Goal: Transaction & Acquisition: Purchase product/service

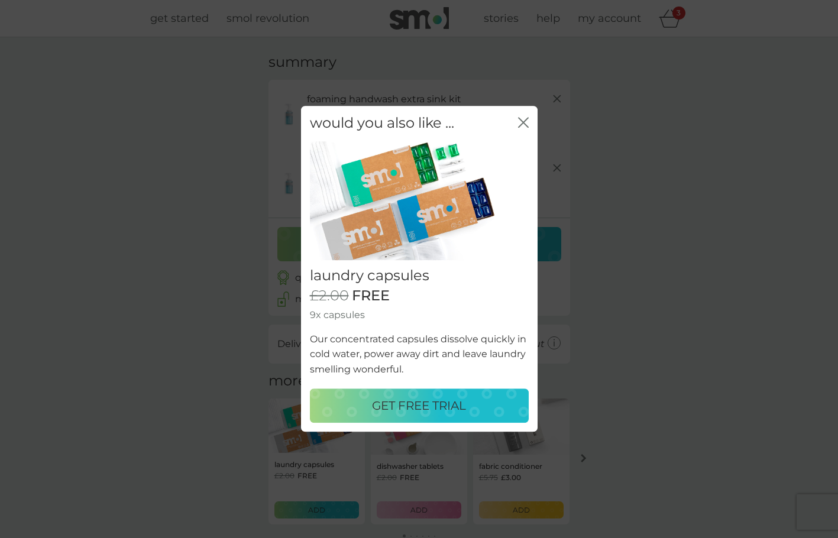
click at [526, 123] on icon "close" at bounding box center [523, 122] width 11 height 11
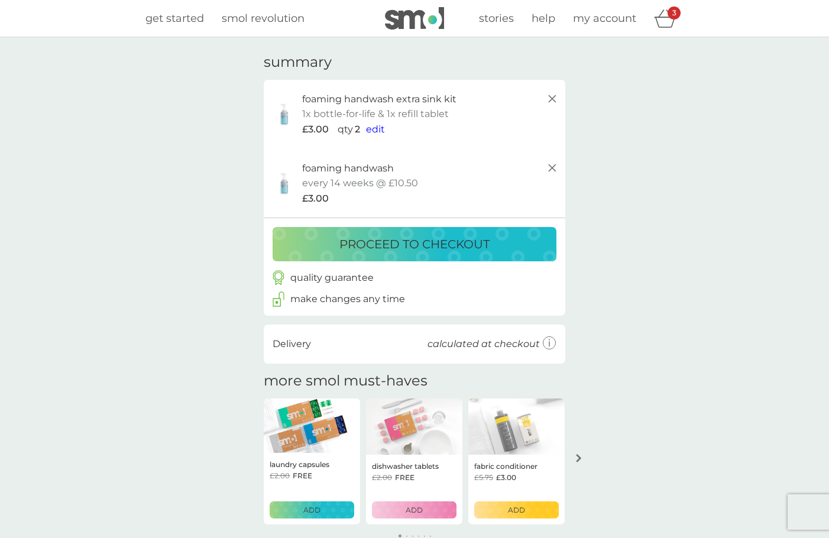
click at [422, 240] on p "proceed to checkout" at bounding box center [414, 244] width 150 height 19
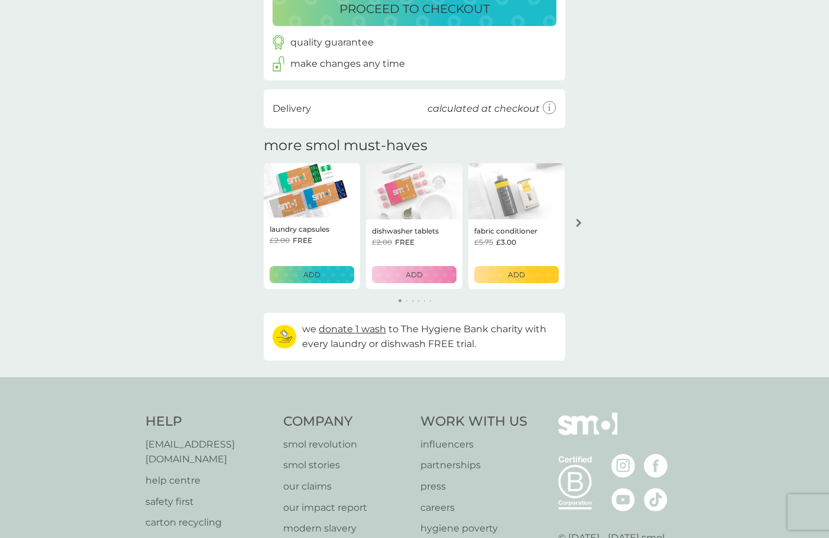
scroll to position [237, 0]
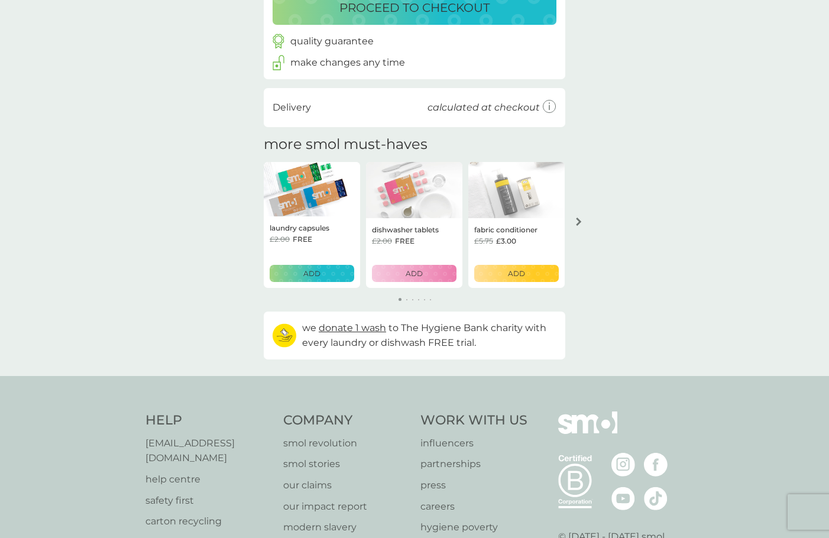
click at [417, 282] on div "dishwasher tablets £2.00 FREE ADD" at bounding box center [414, 253] width 96 height 70
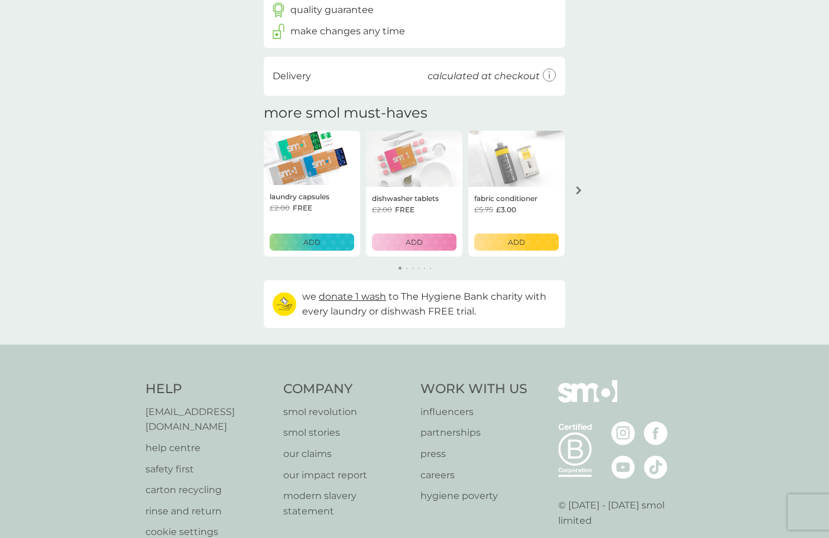
scroll to position [296, 0]
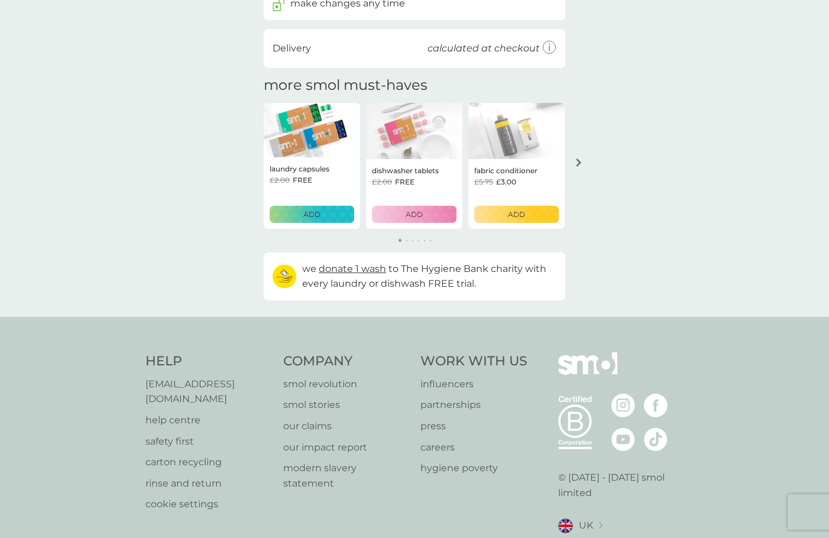
click at [420, 220] on button "ADD" at bounding box center [414, 214] width 85 height 17
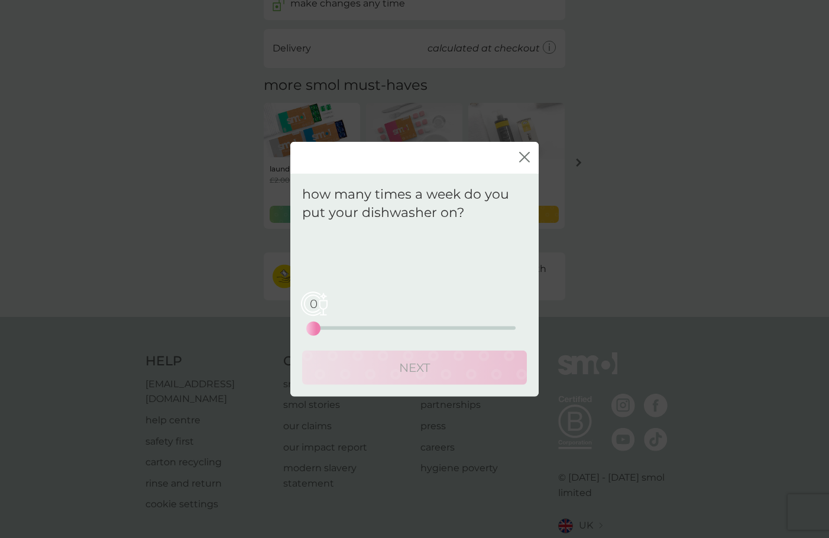
click at [338, 328] on div "0 0 12.5 25" at bounding box center [414, 328] width 202 height 4
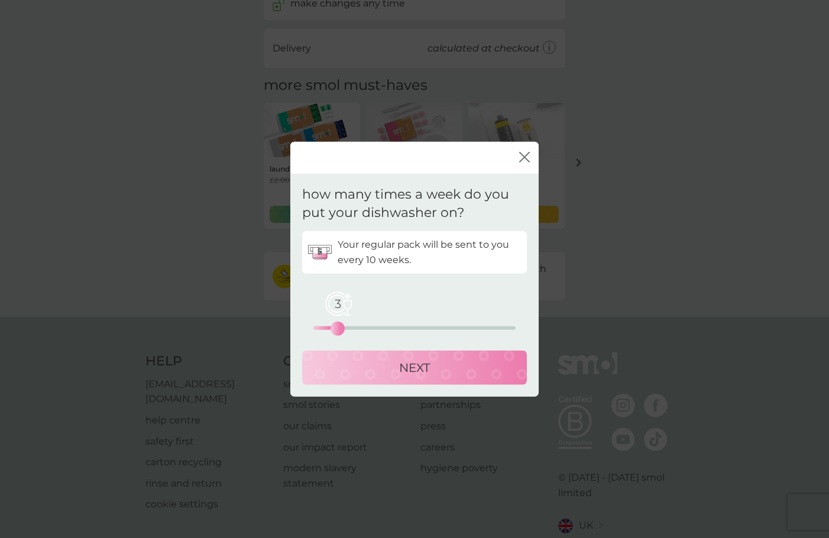
click at [356, 328] on div "3 0 12.5 25" at bounding box center [414, 328] width 202 height 4
click at [394, 370] on div "NEXT" at bounding box center [414, 367] width 201 height 19
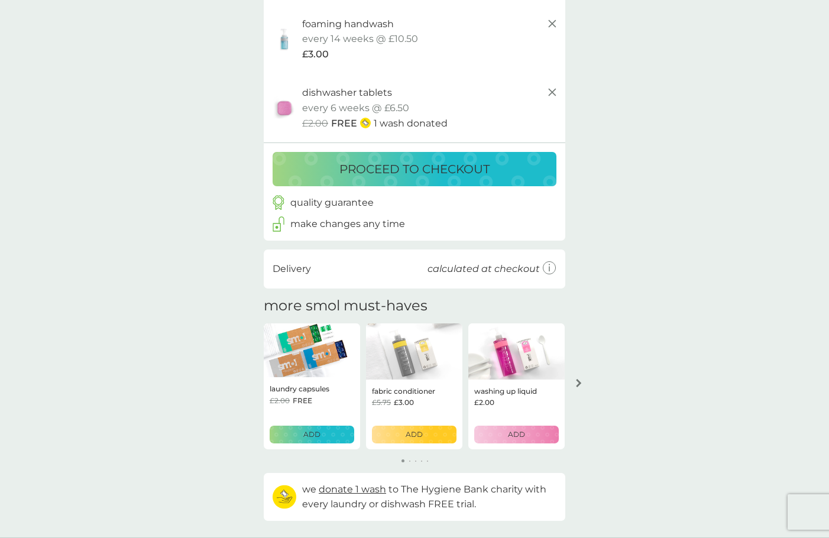
scroll to position [177, 0]
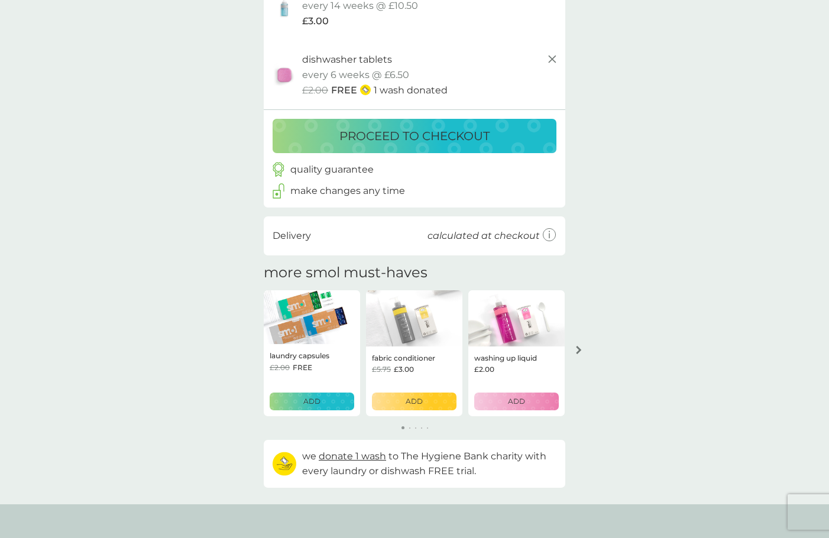
click at [521, 406] on p "ADD" at bounding box center [516, 401] width 17 height 11
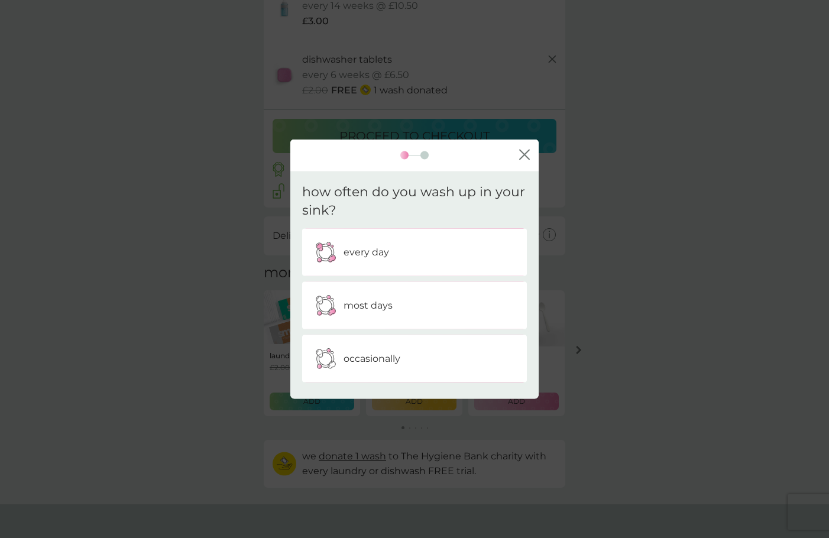
click at [423, 269] on div "every day" at bounding box center [414, 251] width 225 height 47
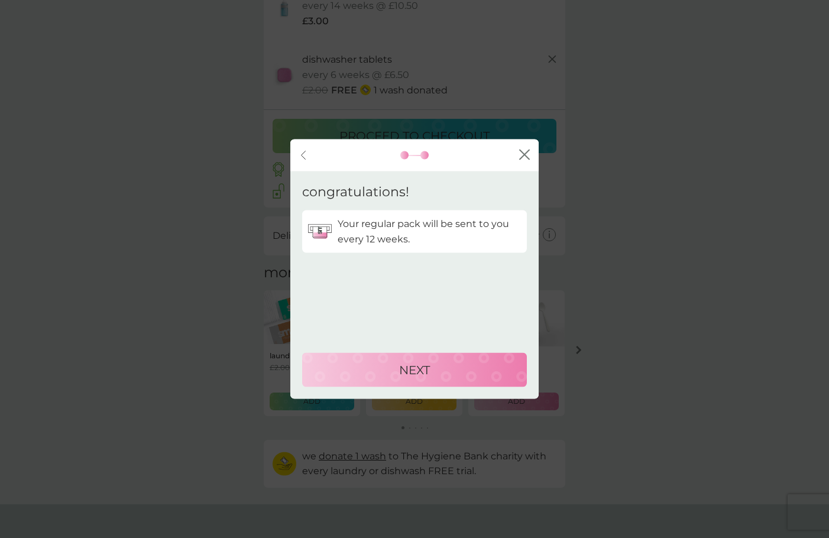
click at [400, 373] on p "NEXT" at bounding box center [414, 370] width 31 height 19
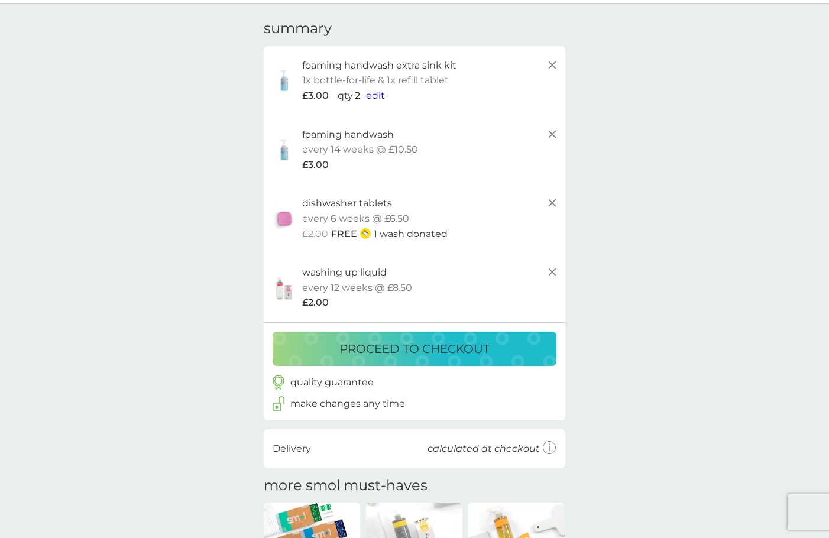
scroll to position [0, 0]
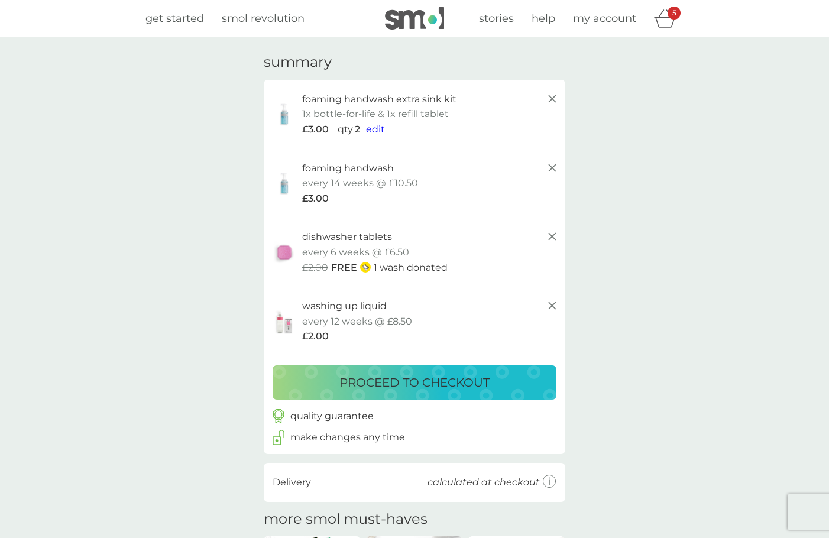
click at [523, 383] on div "proceed to checkout" at bounding box center [414, 382] width 260 height 19
click at [503, 17] on span "stories" at bounding box center [496, 18] width 35 height 13
